Goal: Task Accomplishment & Management: Manage account settings

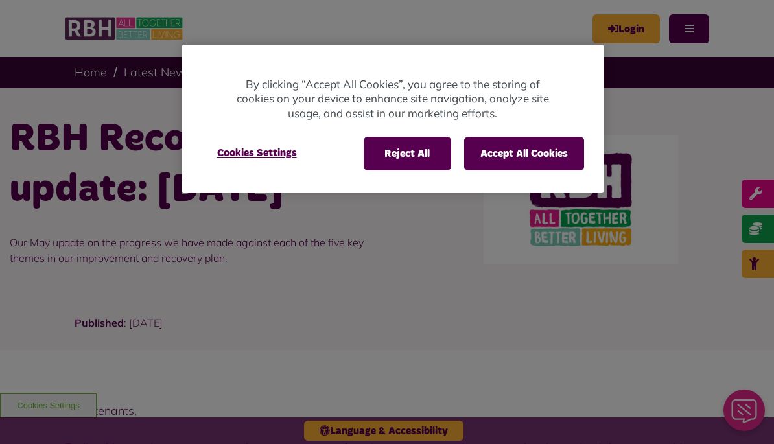
click at [550, 158] on button "Accept All Cookies" at bounding box center [524, 154] width 120 height 34
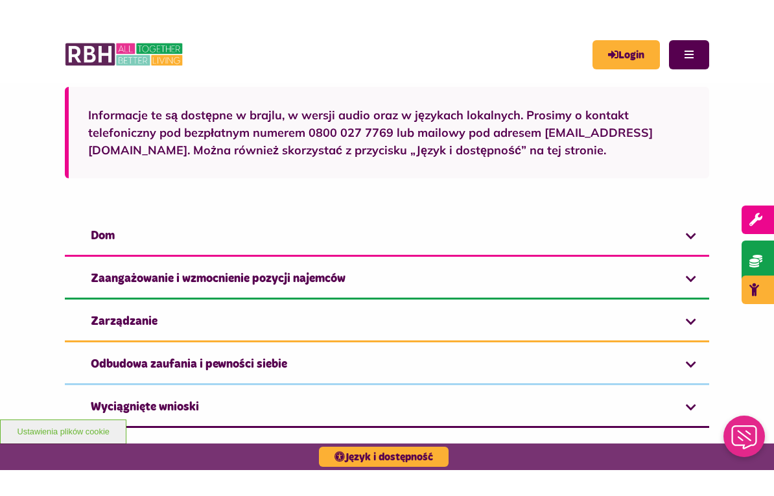
scroll to position [649, 0]
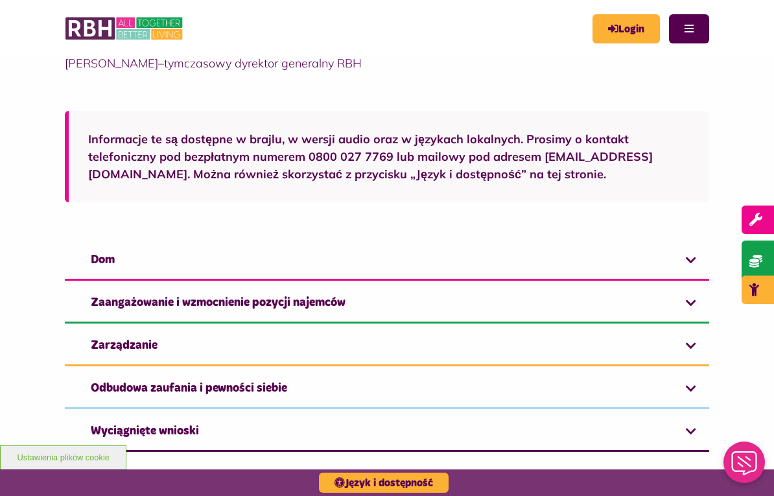
click at [694, 245] on link "Dom" at bounding box center [387, 261] width 644 height 40
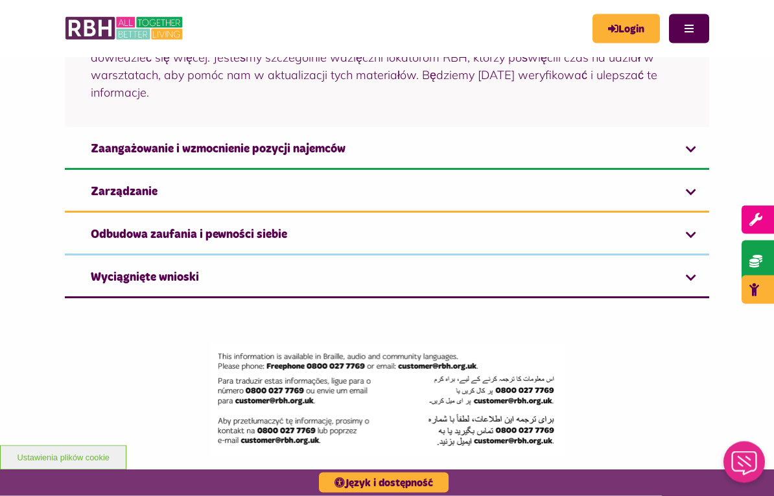
scroll to position [1249, 0]
click at [686, 173] on link "Zarządzanie" at bounding box center [387, 193] width 644 height 40
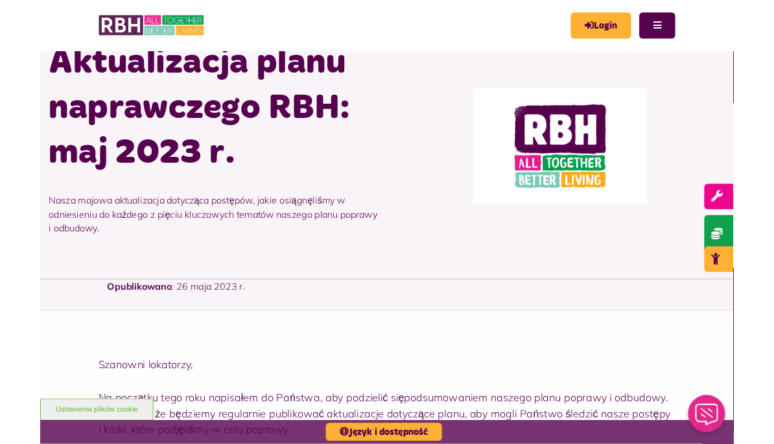
scroll to position [25, 0]
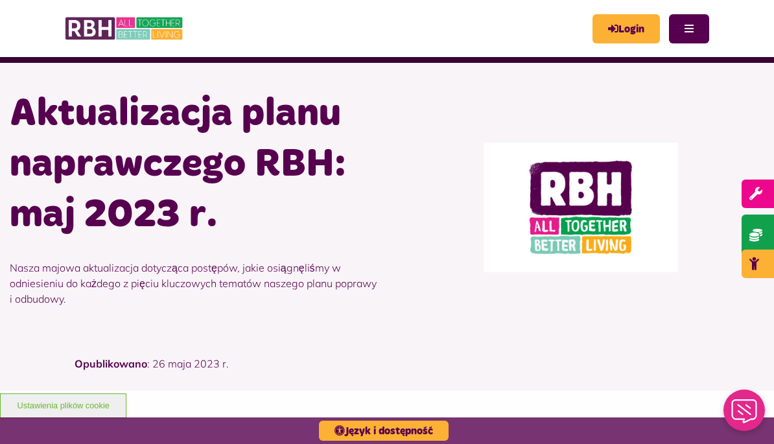
click at [510, 233] on img at bounding box center [581, 208] width 195 height 130
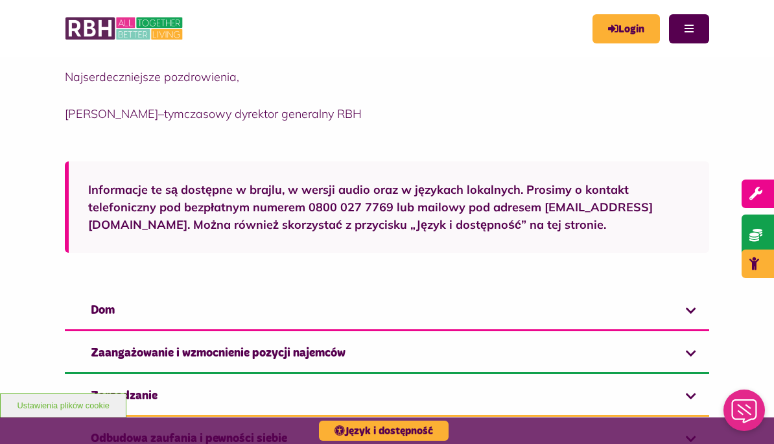
scroll to position [613, 0]
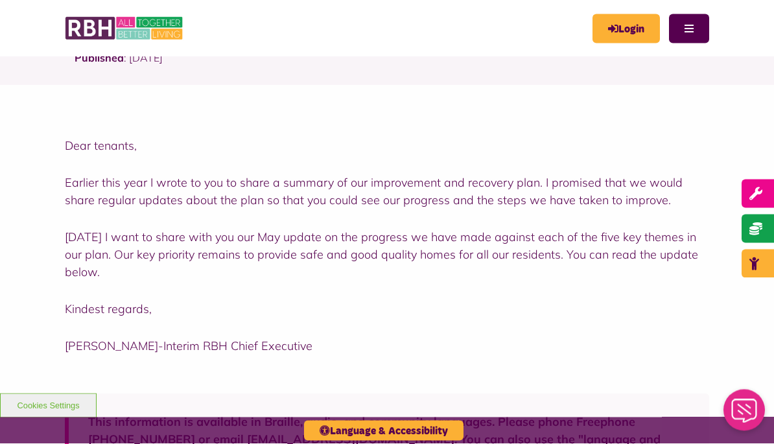
scroll to position [331, 0]
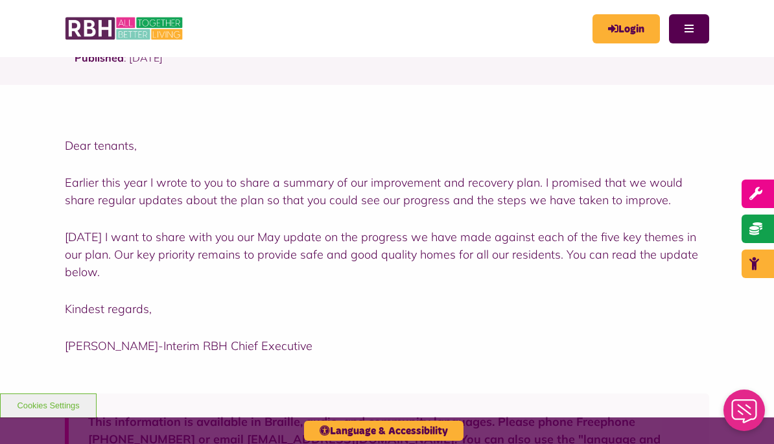
click at [628, 25] on link "Login" at bounding box center [626, 28] width 67 height 29
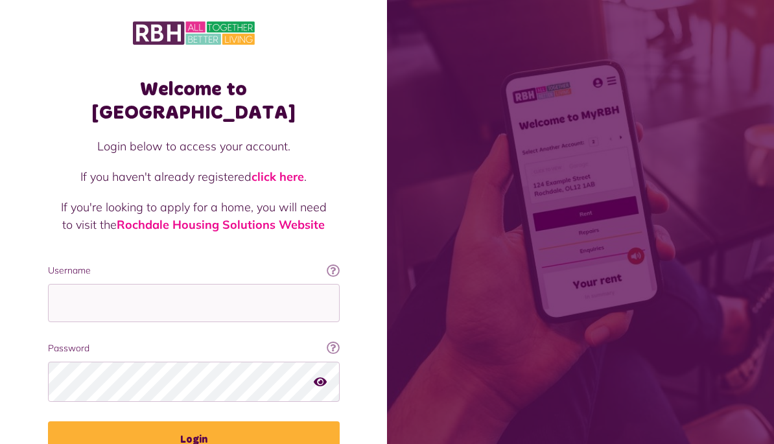
click at [200, 289] on input "Username" at bounding box center [194, 303] width 292 height 38
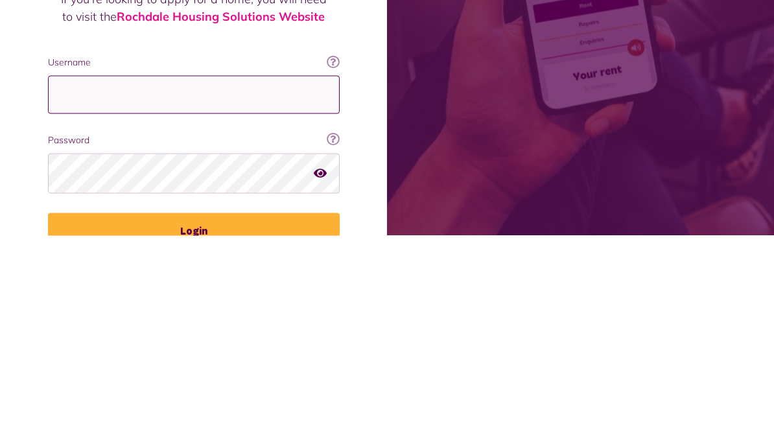
scroll to position [58, 0]
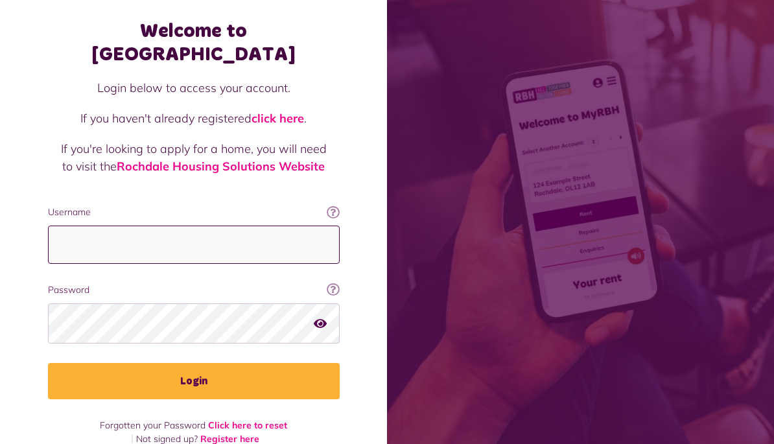
type input "**********"
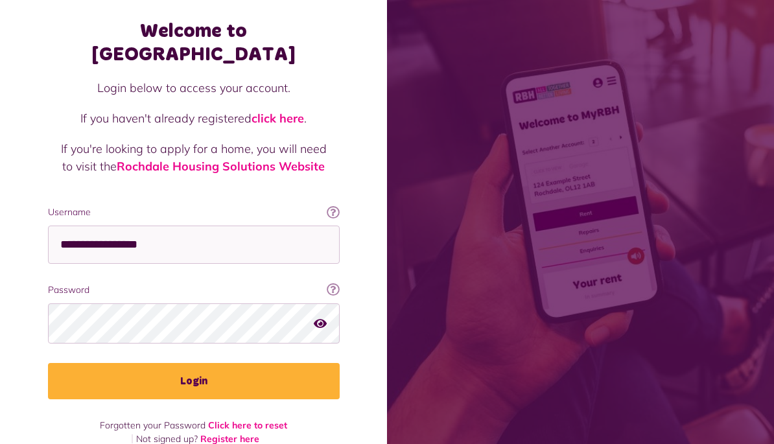
click at [700, 99] on span at bounding box center [580, 222] width 387 height 444
click at [701, 106] on span at bounding box center [580, 222] width 387 height 444
click at [224, 363] on button "Login" at bounding box center [194, 381] width 292 height 36
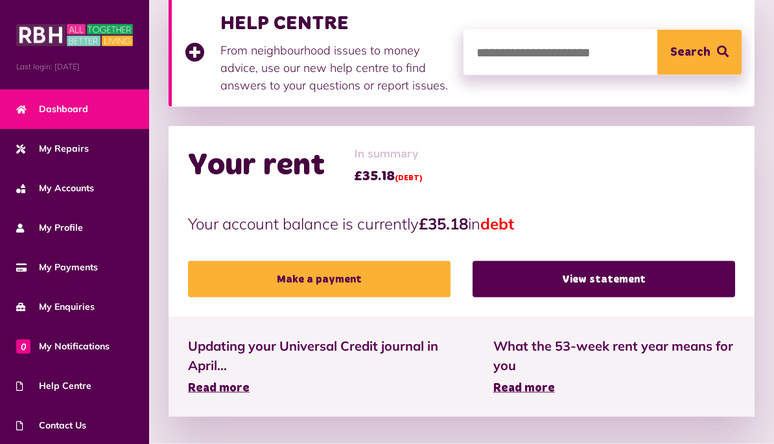
scroll to position [180, 0]
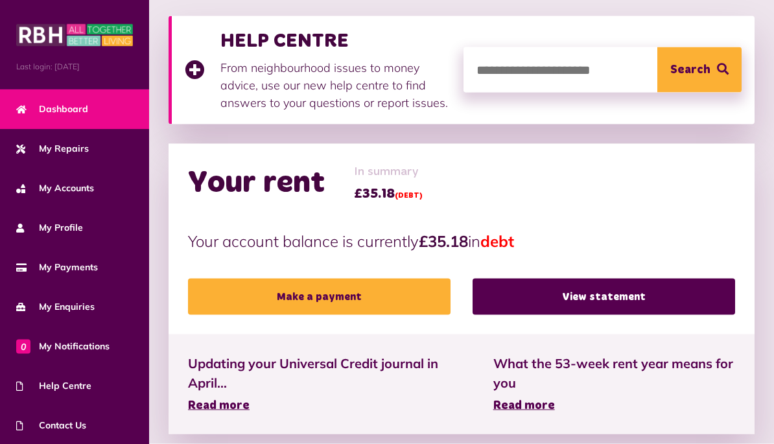
click at [618, 19] on div "HELP CENTRE From neighbourhood issues to money advice, use our new help centre …" at bounding box center [462, 70] width 586 height 108
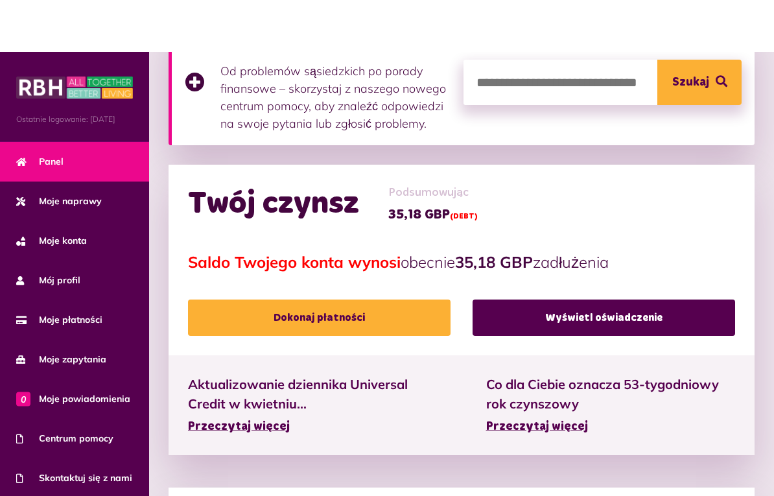
scroll to position [177, 0]
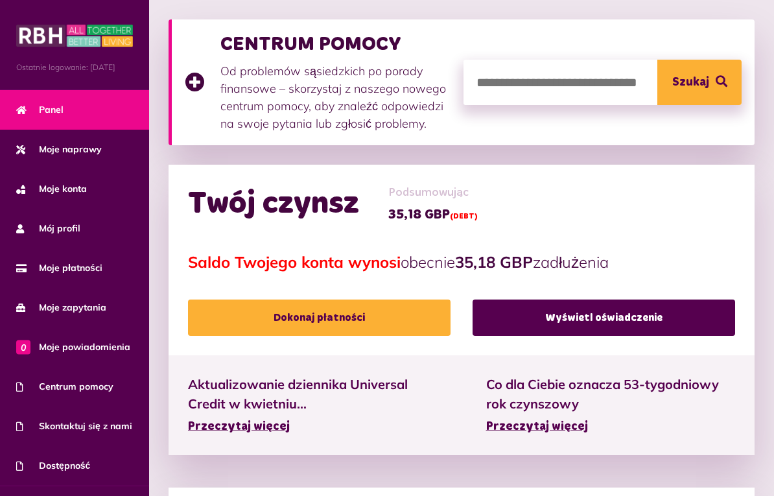
click at [558, 424] on font "Przeczytaj więcej" at bounding box center [537, 427] width 102 height 12
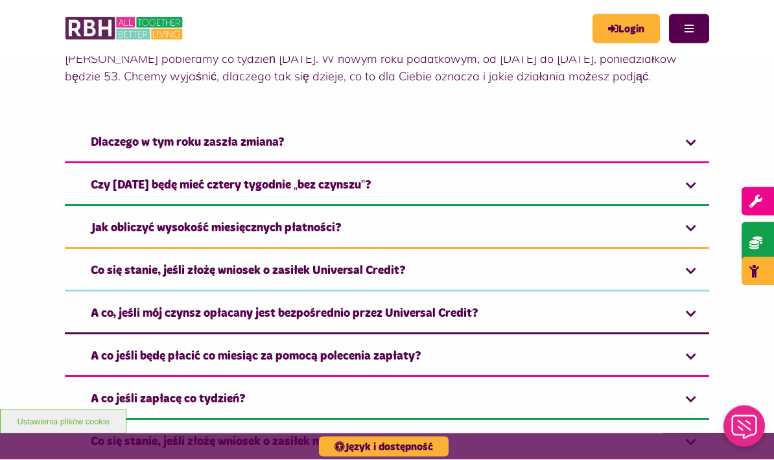
scroll to position [453, 0]
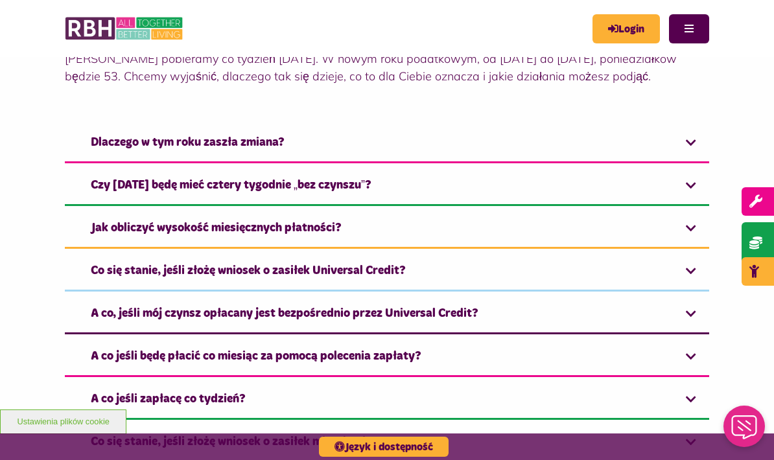
click at [689, 204] on link "Czy [DATE] będę mieć cztery tygodnie „bez czynszu”?" at bounding box center [387, 187] width 644 height 40
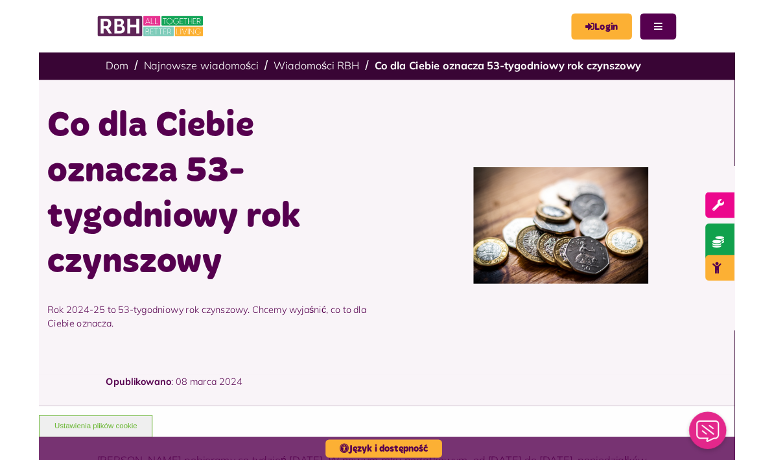
scroll to position [52, 0]
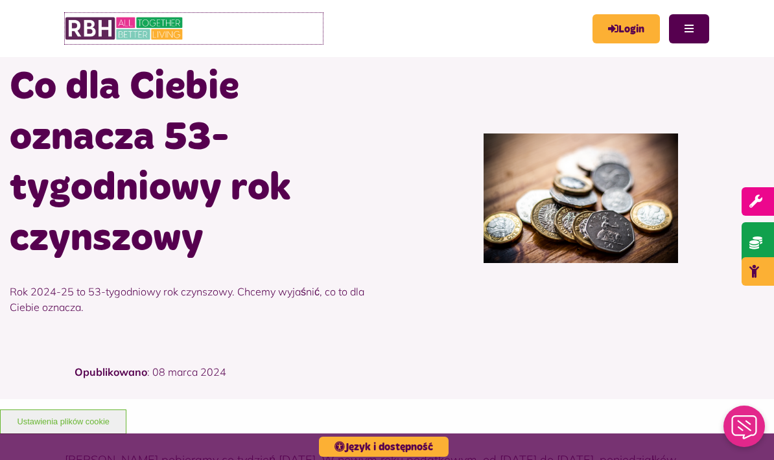
click at [126, 29] on img at bounding box center [125, 28] width 120 height 31
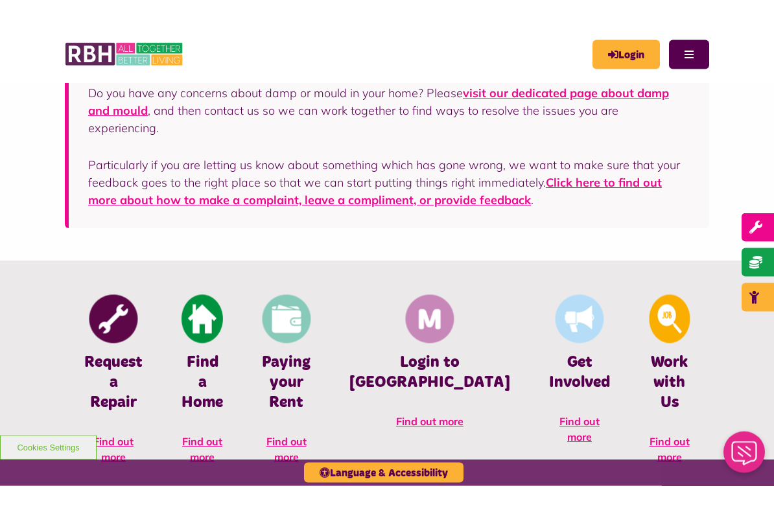
scroll to position [308, 0]
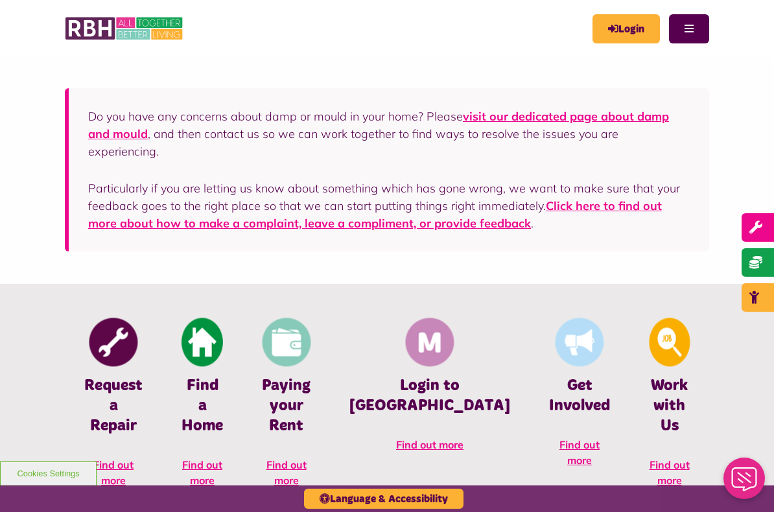
click at [120, 343] on img at bounding box center [113, 342] width 49 height 49
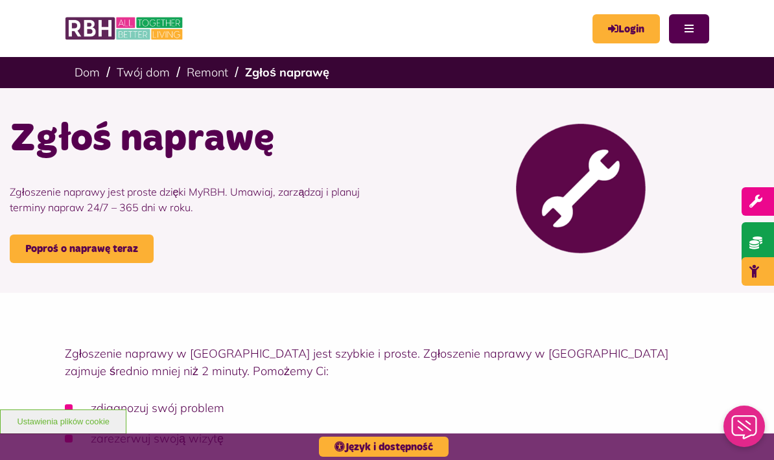
click at [688, 28] on button "Menu" at bounding box center [689, 28] width 40 height 29
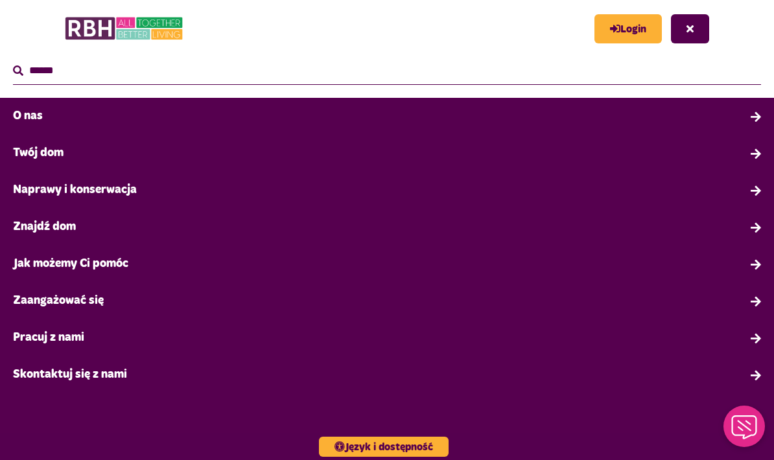
click at [145, 197] on link "Naprawy i konserwacja" at bounding box center [387, 190] width 774 height 37
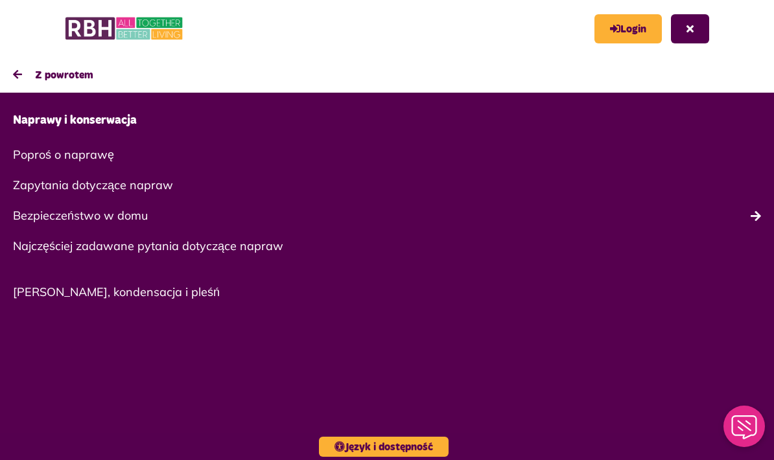
click at [255, 248] on font "Najczęściej zadawane pytania dotyczące napraw" at bounding box center [148, 246] width 270 height 15
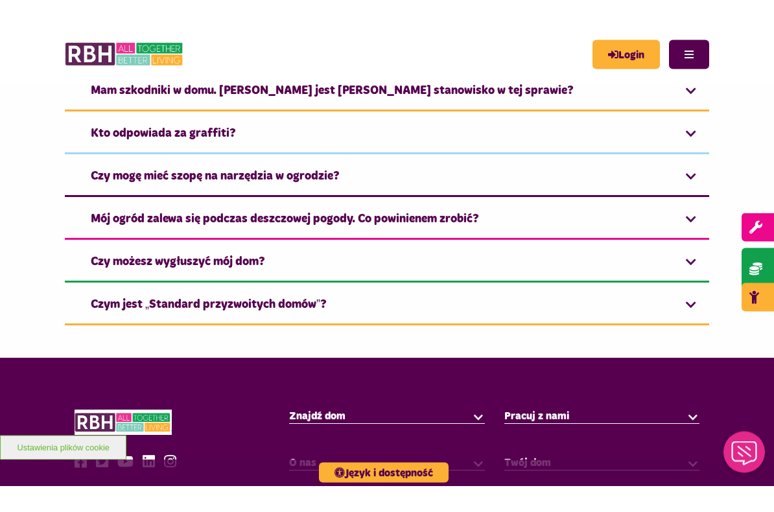
scroll to position [341, 0]
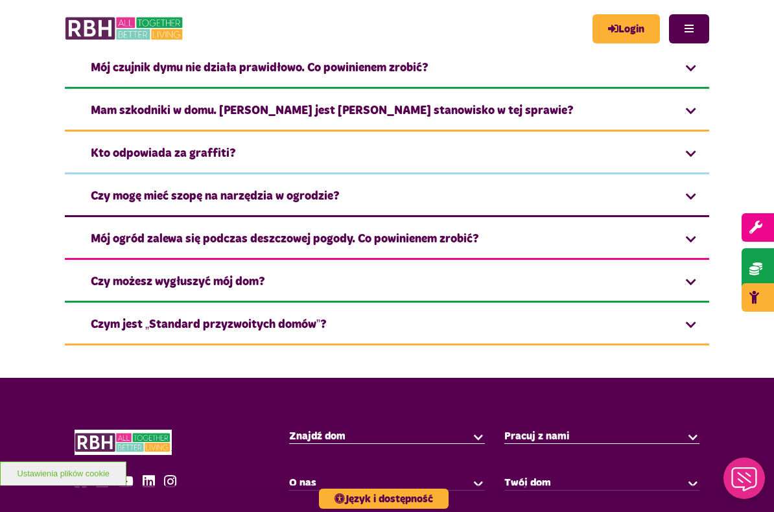
click at [685, 285] on link "Czy możesz wygłuszyć mój dom?" at bounding box center [387, 283] width 644 height 40
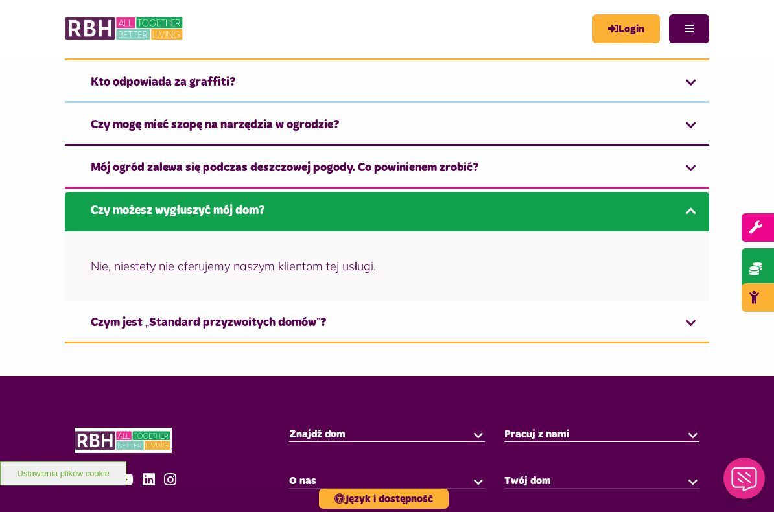
scroll to position [423, 0]
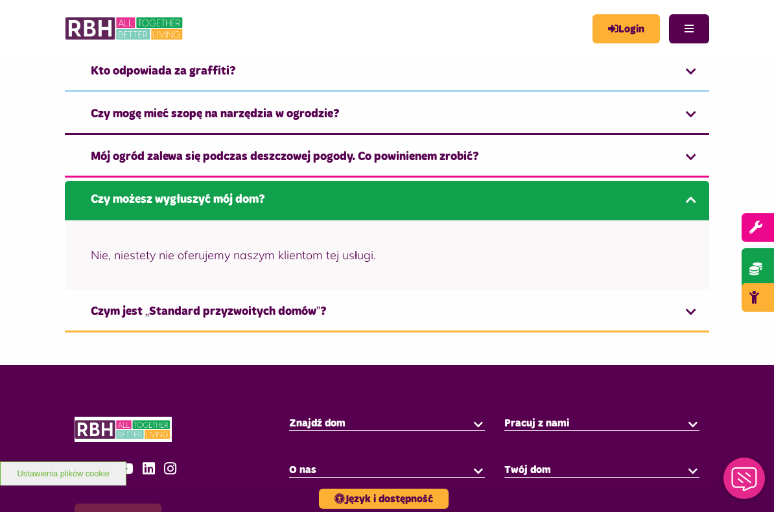
click at [686, 310] on link "Czym jest „Standard przyzwoitych domów”?" at bounding box center [387, 313] width 644 height 40
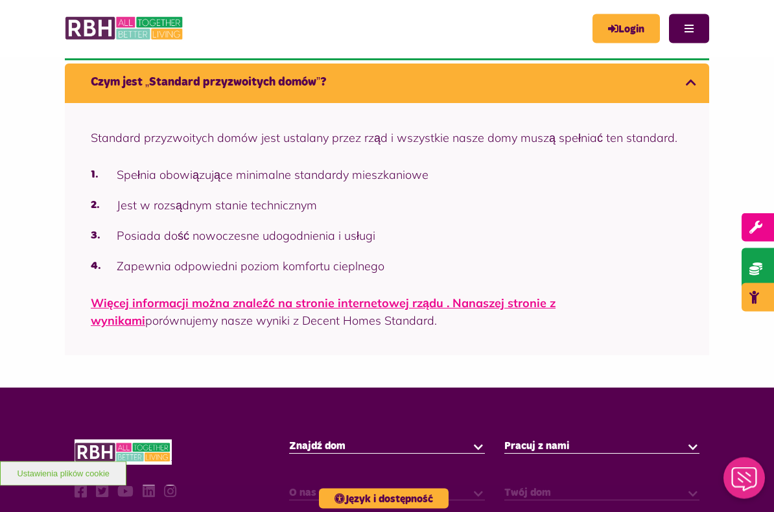
scroll to position [584, 0]
click at [556, 300] on font "naszej stronie z wynikami" at bounding box center [323, 312] width 465 height 32
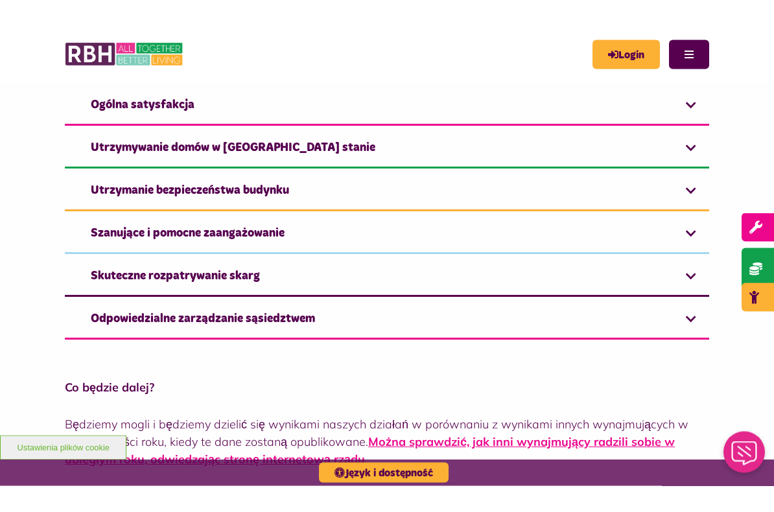
scroll to position [910, 0]
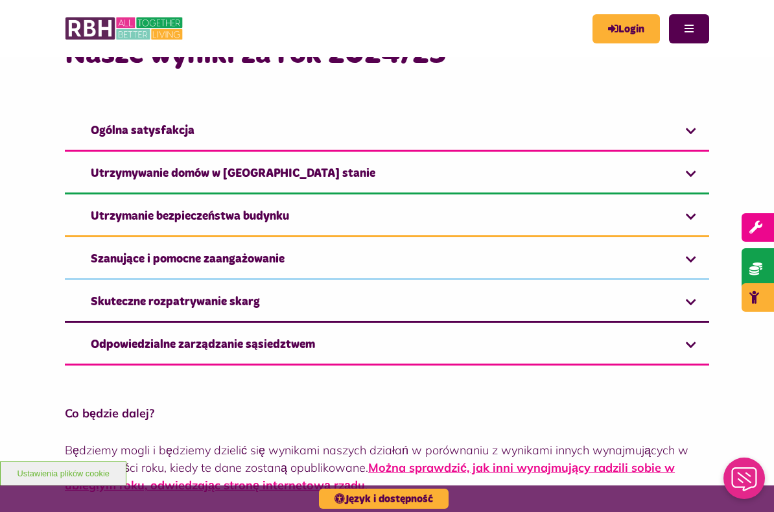
click at [685, 174] on link "Utrzymywanie domów w [GEOGRAPHIC_DATA] stanie" at bounding box center [387, 175] width 644 height 40
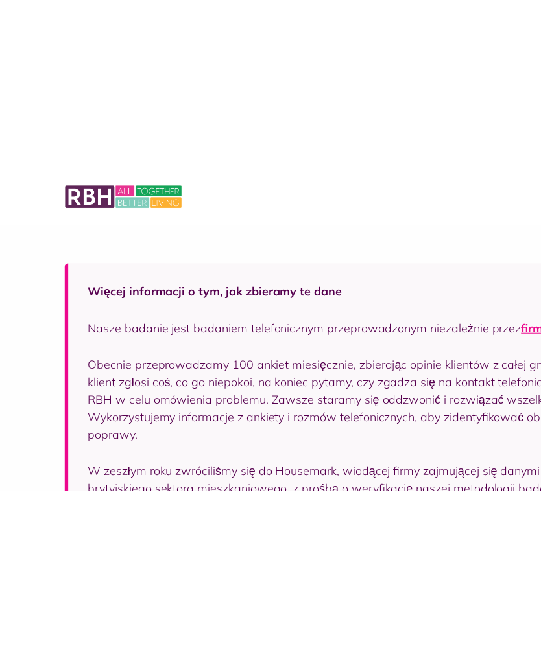
scroll to position [2345, 0]
